Goal: Task Accomplishment & Management: Use online tool/utility

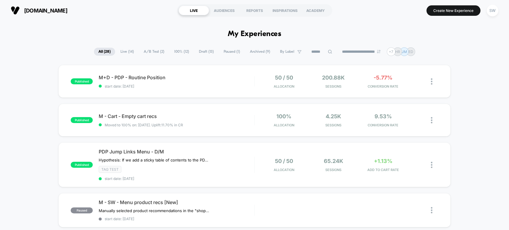
click at [196, 86] on span "start date: [DATE]" at bounding box center [176, 86] width 155 height 4
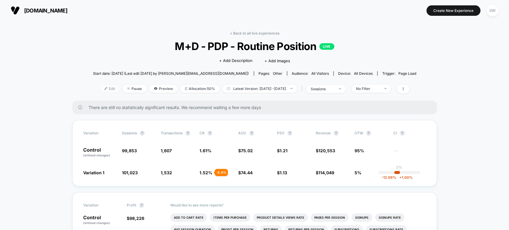
click at [102, 90] on span "Edit" at bounding box center [110, 89] width 20 height 8
click at [101, 91] on span "Edit" at bounding box center [110, 89] width 20 height 8
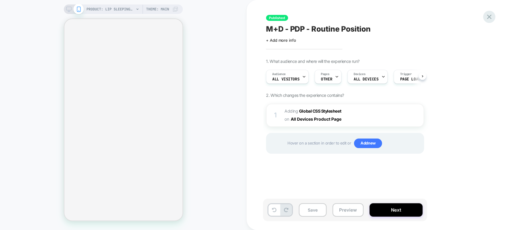
click at [489, 15] on icon at bounding box center [489, 17] width 8 height 8
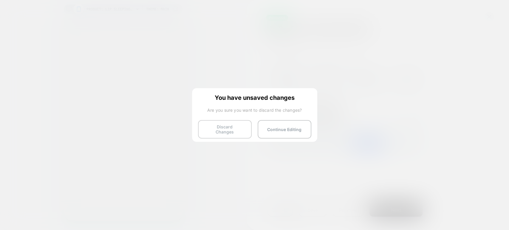
click at [240, 132] on button "Discard Changes" at bounding box center [225, 129] width 54 height 18
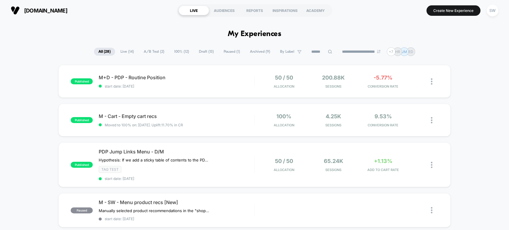
click at [38, 14] on span "[DOMAIN_NAME]" at bounding box center [45, 10] width 43 height 6
click at [493, 10] on div "SW" at bounding box center [492, 11] width 12 height 12
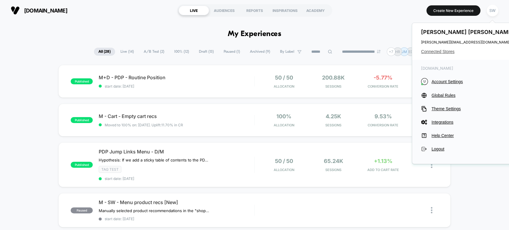
click at [438, 52] on span "Connected Stores" at bounding box center [468, 51] width 94 height 5
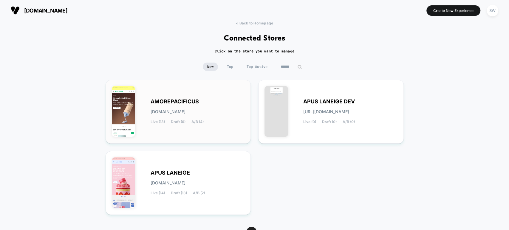
click at [185, 110] on span "[DOMAIN_NAME]" at bounding box center [168, 112] width 35 height 4
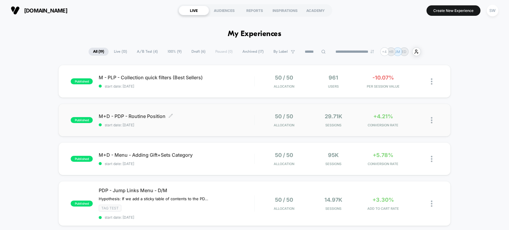
click at [190, 118] on span "M+D - PDP - Routine Position Click to edit experience details" at bounding box center [176, 116] width 155 height 6
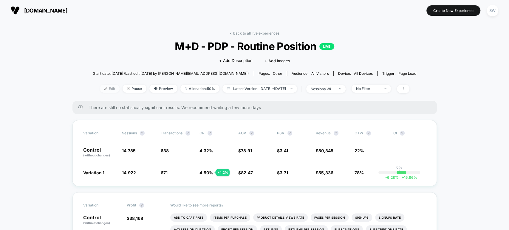
click at [105, 90] on span "Edit" at bounding box center [110, 89] width 20 height 8
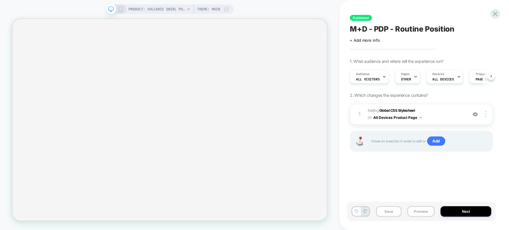
click at [468, 5] on div "Published M+D - PDP - Routine Position Click to edit experience details + Add m…" at bounding box center [424, 115] width 149 height 230
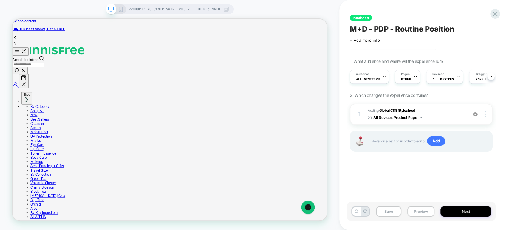
click at [501, 76] on div "Published M+D - PDP - Routine Position Click to edit experience details + Add m…" at bounding box center [424, 115] width 170 height 230
click at [408, 77] on span "OTHER" at bounding box center [406, 79] width 10 height 4
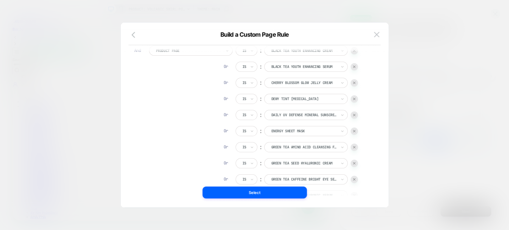
scroll to position [66, 0]
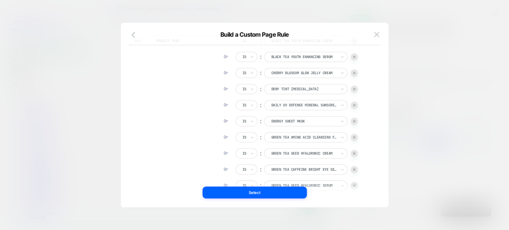
click at [355, 151] on div at bounding box center [353, 153] width 7 height 7
click at [353, 153] on img at bounding box center [354, 153] width 2 height 2
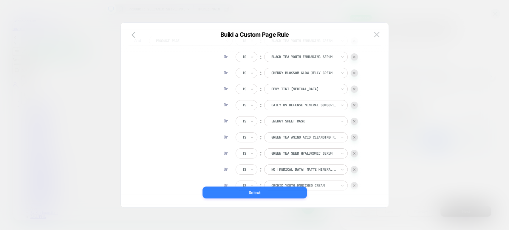
drag, startPoint x: 245, startPoint y: 192, endPoint x: 314, endPoint y: 230, distance: 78.4
click at [245, 192] on button "Select" at bounding box center [254, 193] width 104 height 12
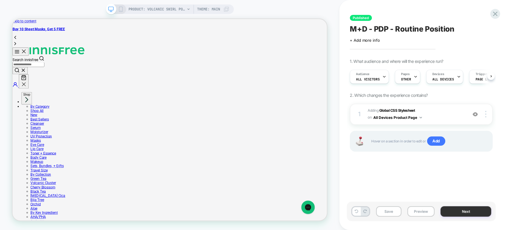
click at [458, 213] on button "Next" at bounding box center [465, 211] width 51 height 10
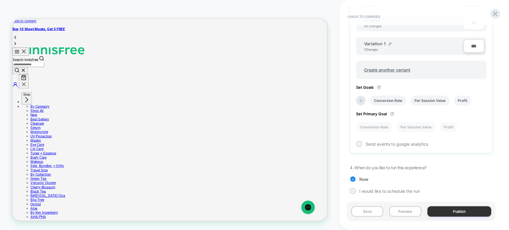
scroll to position [201, 0]
click at [477, 212] on button "Publish" at bounding box center [459, 211] width 64 height 10
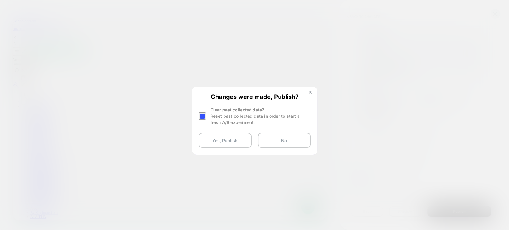
click at [191, 116] on div at bounding box center [254, 115] width 509 height 230
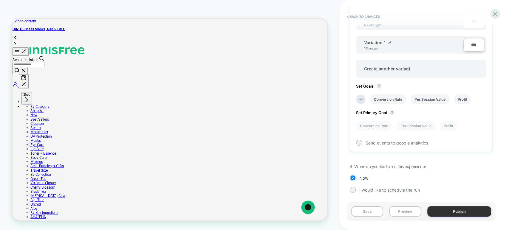
click at [470, 209] on button "Publish" at bounding box center [459, 211] width 64 height 10
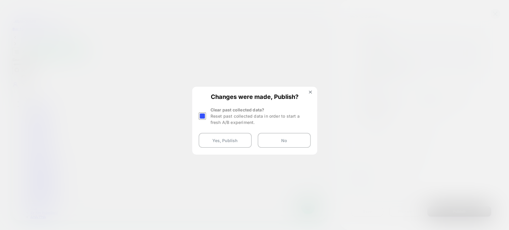
click at [204, 117] on div at bounding box center [201, 115] width 7 height 7
click at [223, 140] on button "Yes, Publish" at bounding box center [224, 140] width 53 height 15
